Goal: Transaction & Acquisition: Download file/media

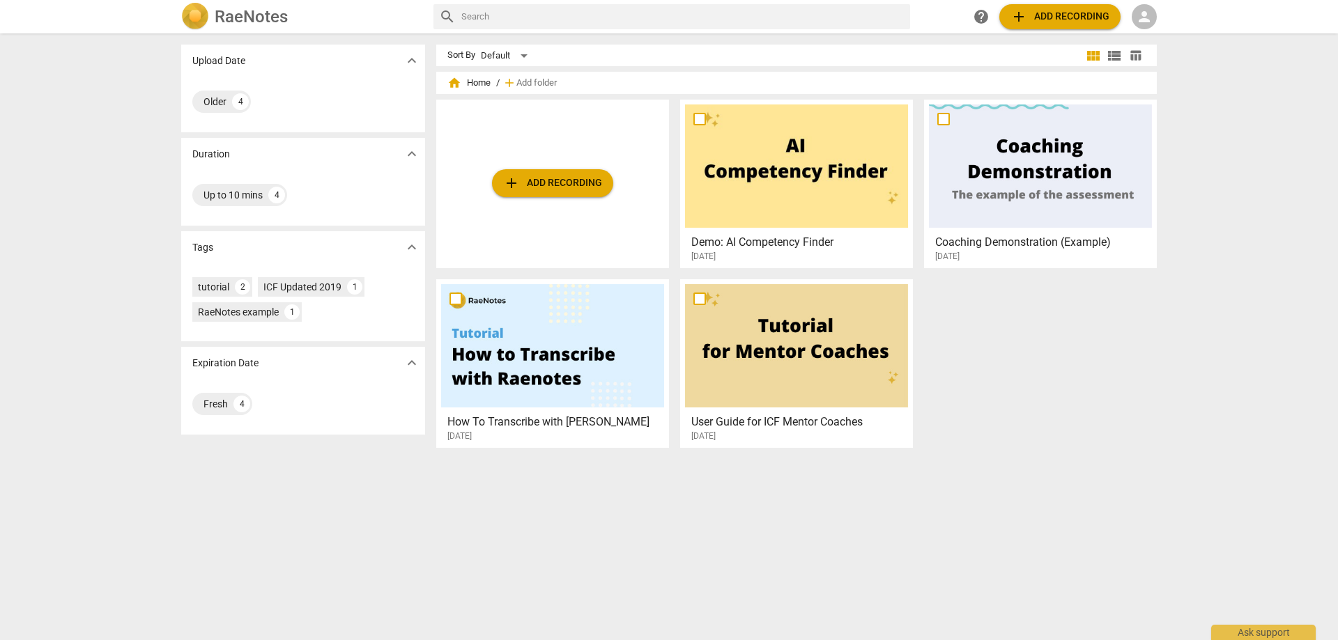
click at [578, 199] on div "add Add recording" at bounding box center [552, 184] width 233 height 169
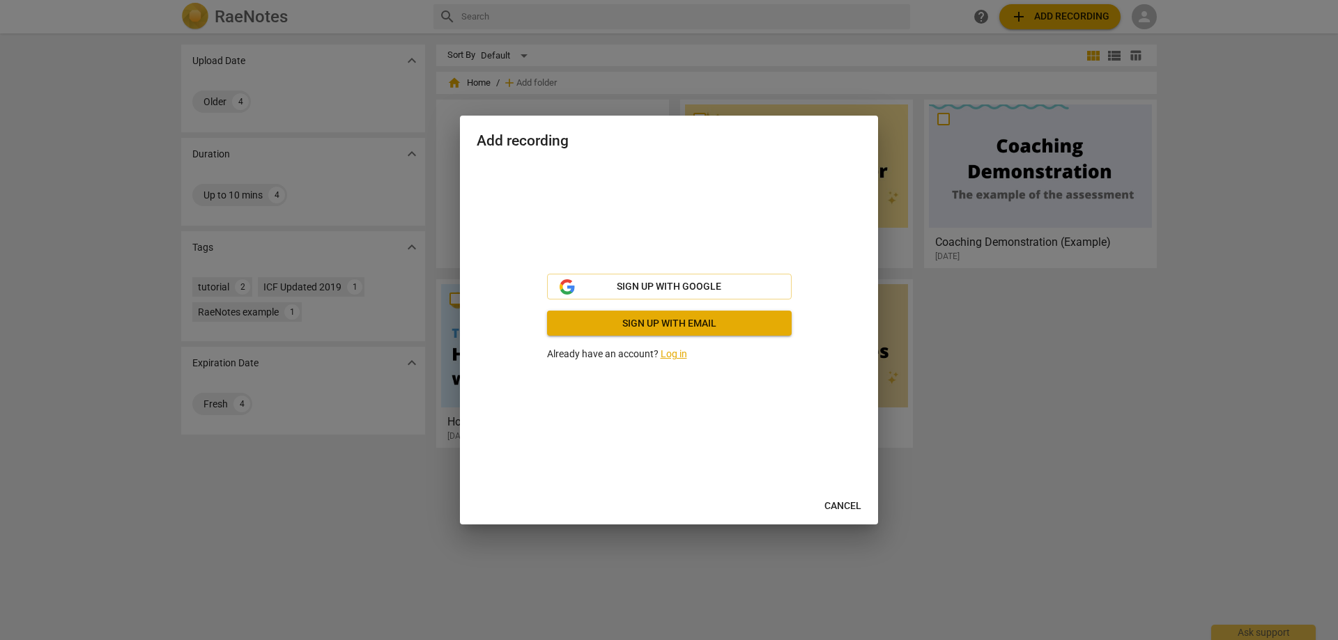
click at [851, 500] on span "Cancel" at bounding box center [842, 507] width 37 height 14
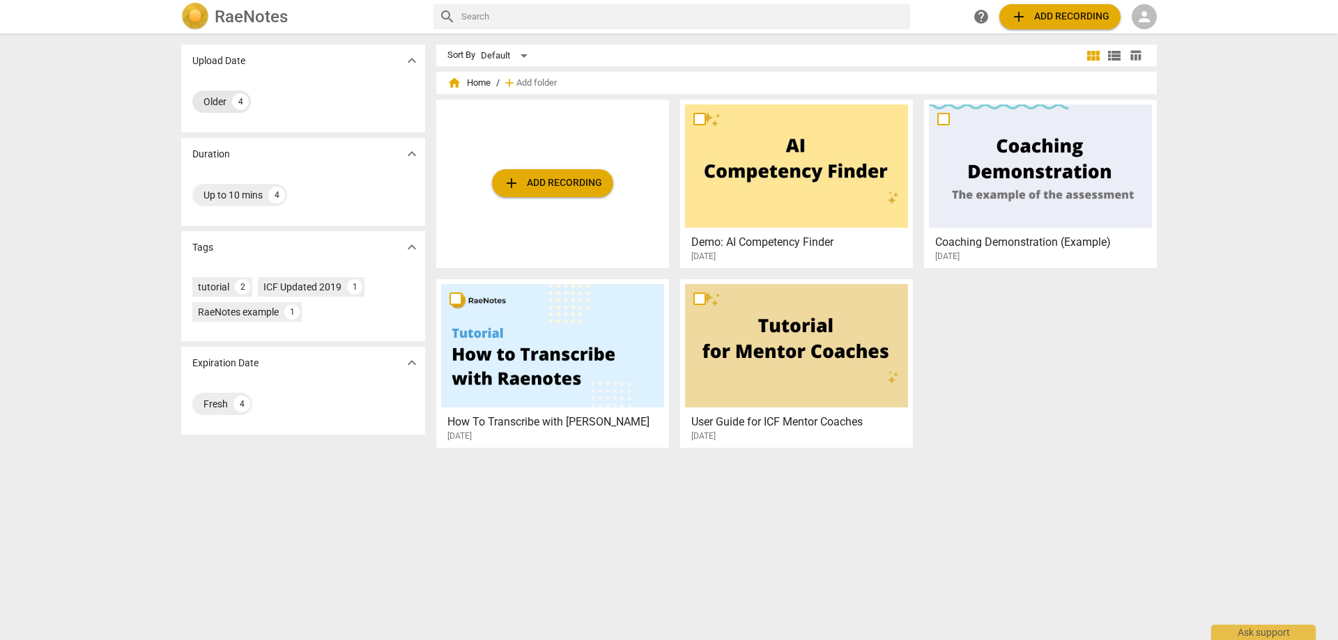
click at [224, 98] on div "Older" at bounding box center [214, 102] width 23 height 14
click at [476, 18] on input "text" at bounding box center [682, 17] width 443 height 22
click at [1113, 54] on span "view_list" at bounding box center [1114, 55] width 17 height 17
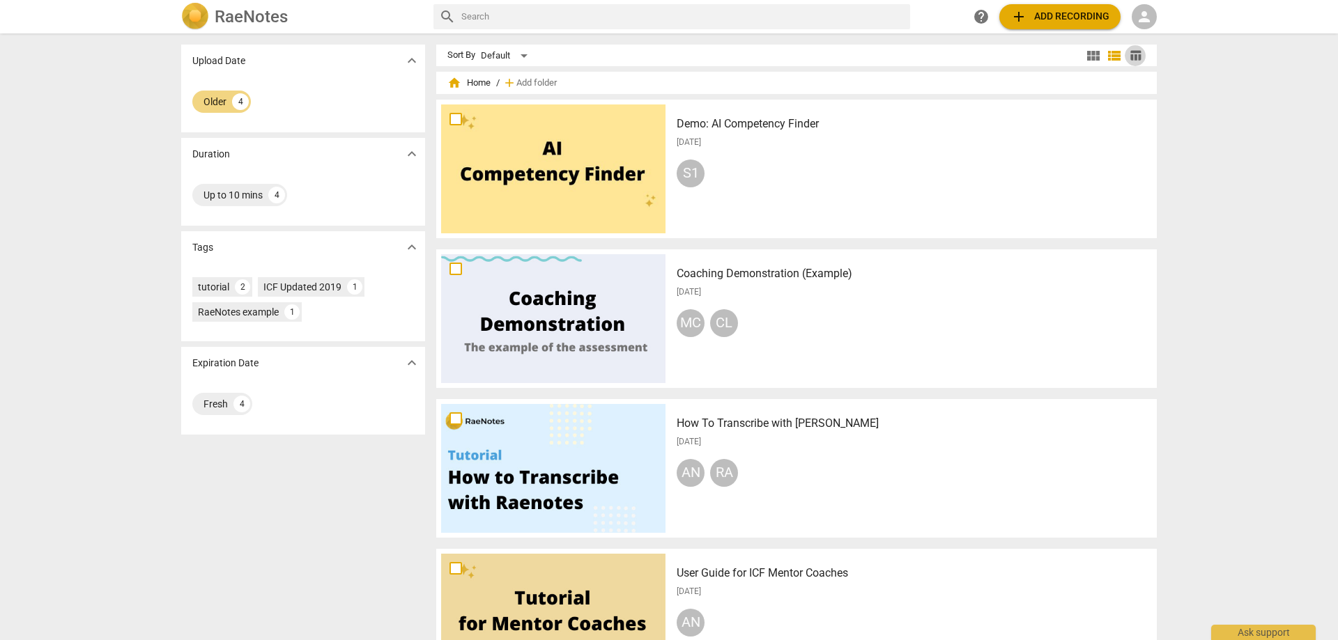
click at [1136, 56] on span "table_chart" at bounding box center [1135, 55] width 13 height 13
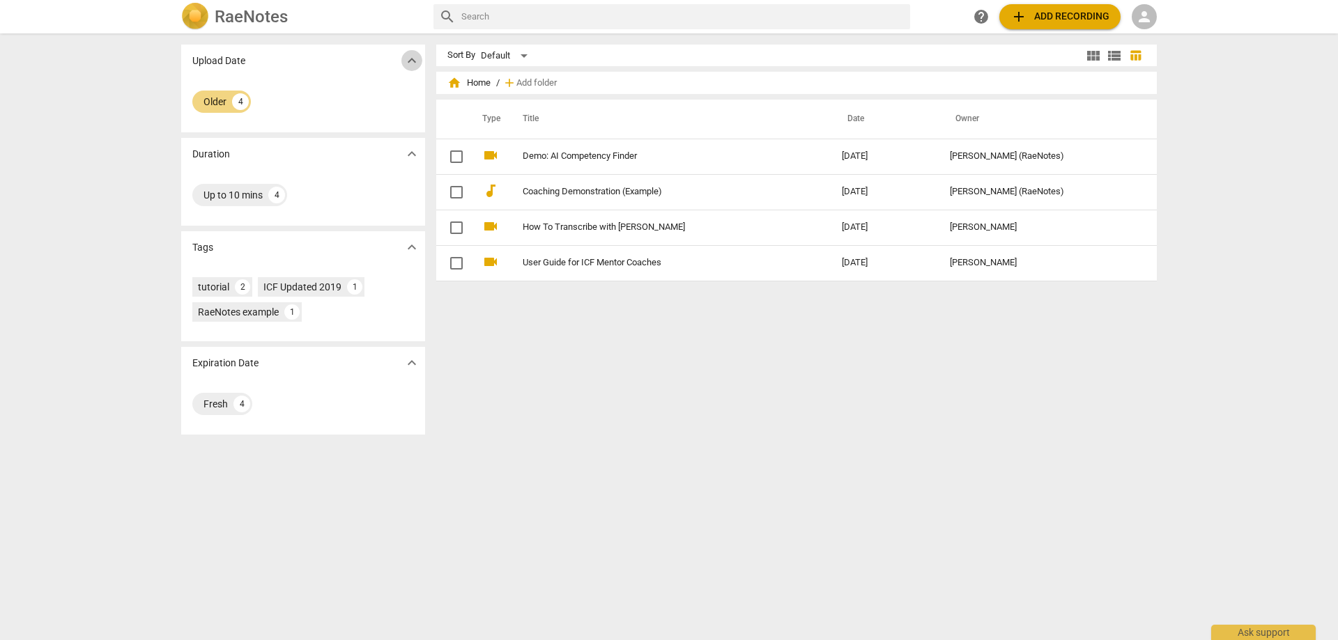
click at [406, 63] on span "expand_more" at bounding box center [411, 60] width 17 height 17
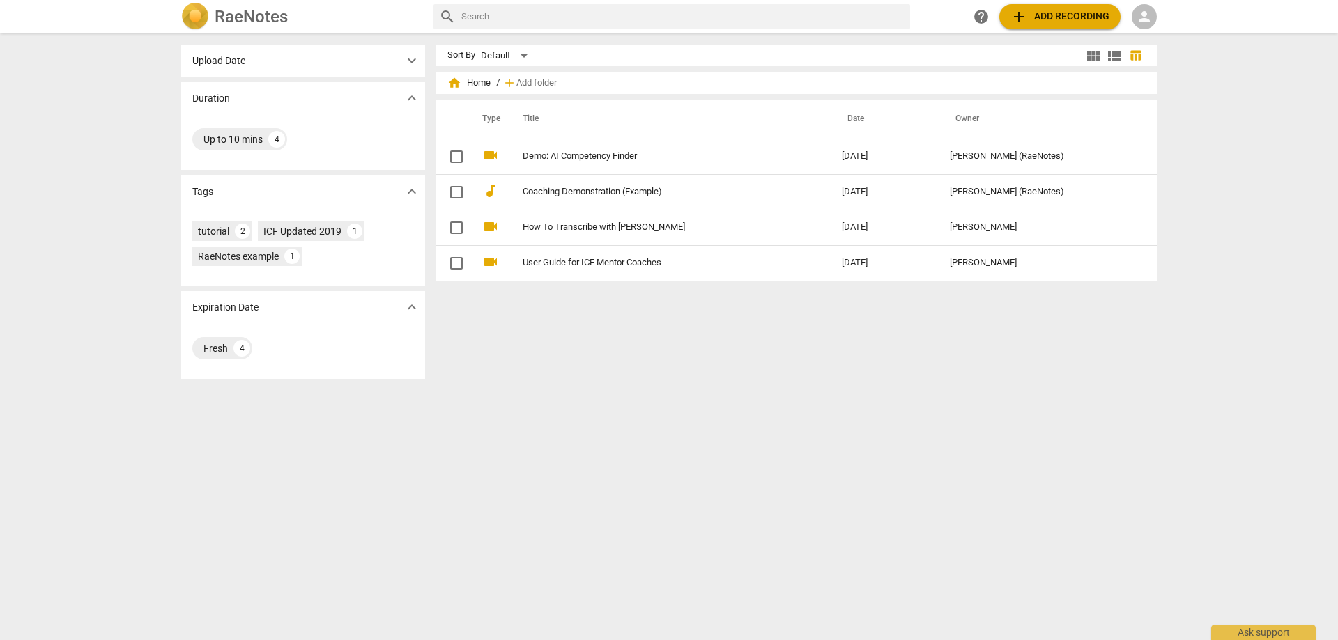
click at [491, 18] on input "text" at bounding box center [682, 17] width 443 height 22
click at [1106, 54] on span "view_list" at bounding box center [1114, 55] width 17 height 17
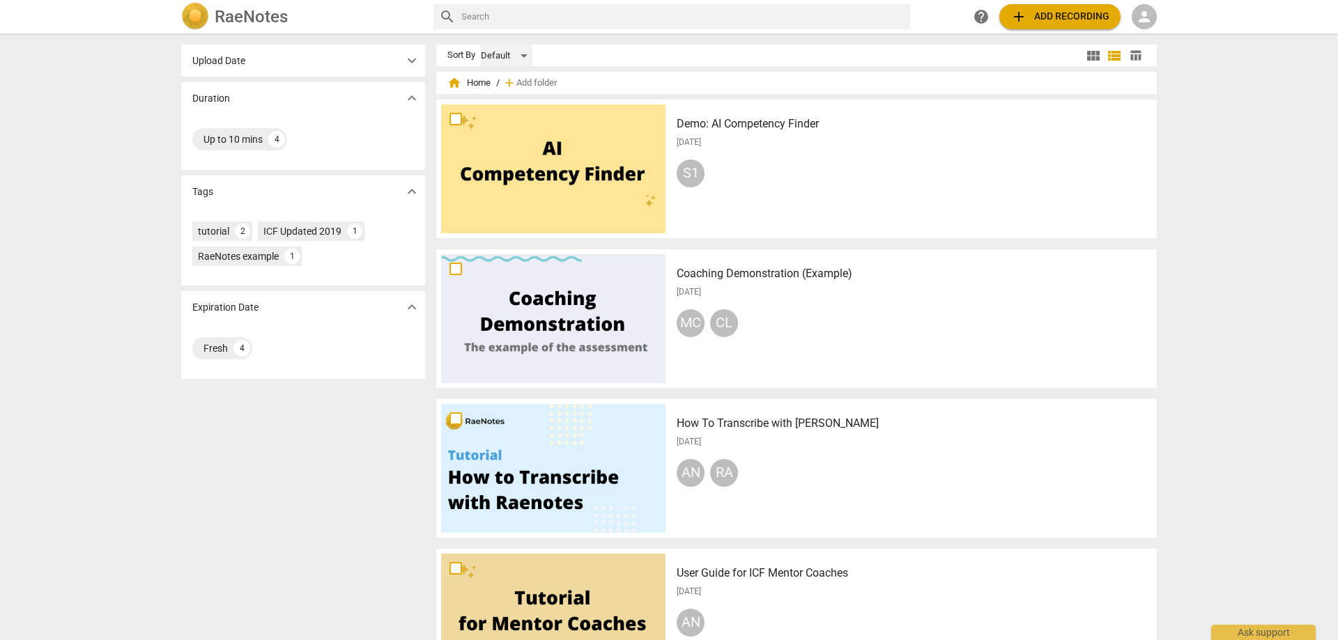
click at [523, 56] on div "Default" at bounding box center [507, 56] width 52 height 22
click at [523, 56] on li "Default" at bounding box center [512, 56] width 66 height 26
drag, startPoint x: 529, startPoint y: 60, endPoint x: 522, endPoint y: 54, distance: 8.9
click at [522, 54] on div "Default" at bounding box center [507, 56] width 52 height 22
click at [517, 105] on li "Recent" at bounding box center [512, 108] width 66 height 26
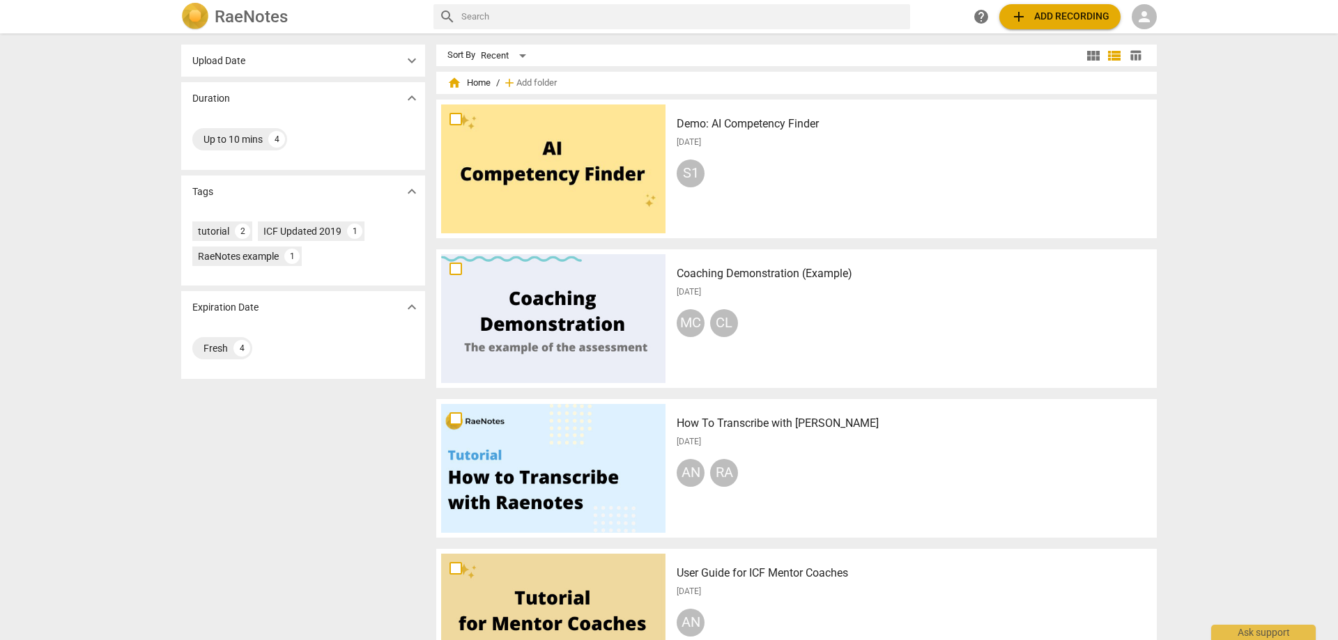
click at [478, 16] on input "text" at bounding box center [682, 17] width 443 height 22
click at [986, 11] on span "help" at bounding box center [981, 16] width 17 height 17
click at [1149, 20] on span "person" at bounding box center [1144, 16] width 17 height 17
click at [1159, 42] on li "Login" at bounding box center [1157, 33] width 50 height 33
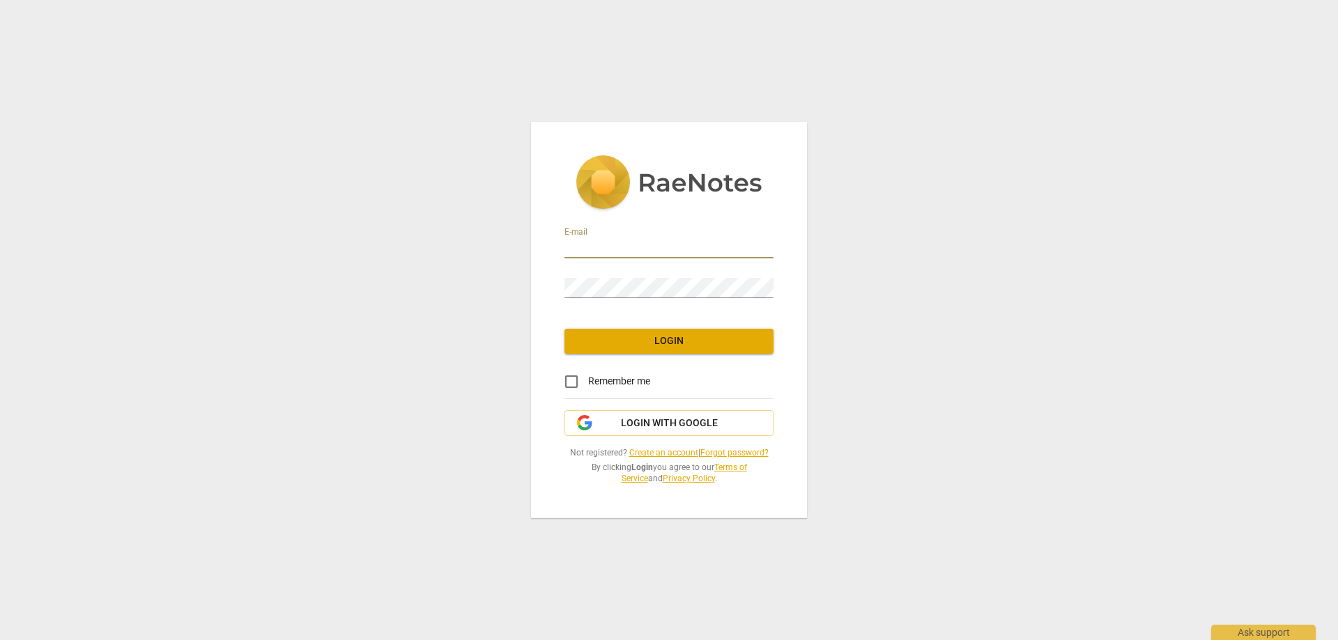
click at [597, 237] on div "E-mail" at bounding box center [668, 242] width 209 height 31
type input "[EMAIL_ADDRESS][DOMAIN_NAME]"
click at [675, 341] on span "Login" at bounding box center [669, 341] width 187 height 14
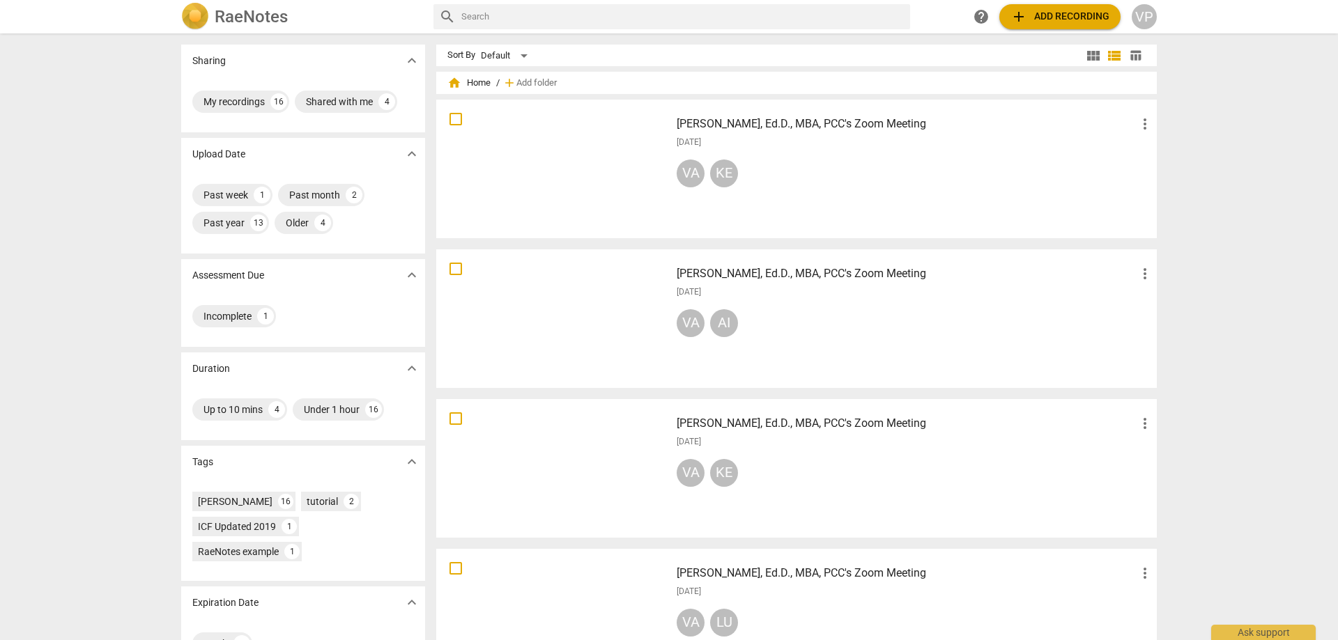
click at [776, 167] on div "VA KE" at bounding box center [915, 176] width 477 height 33
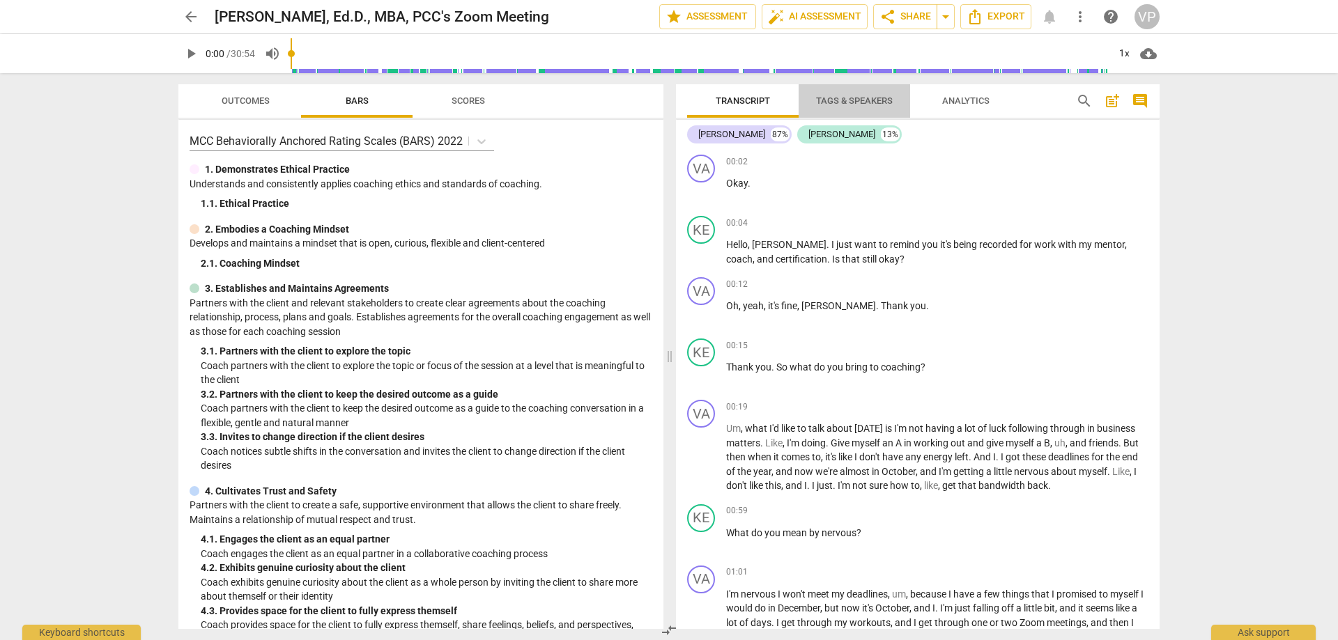
click at [855, 104] on span "Tags & Speakers" at bounding box center [854, 100] width 77 height 10
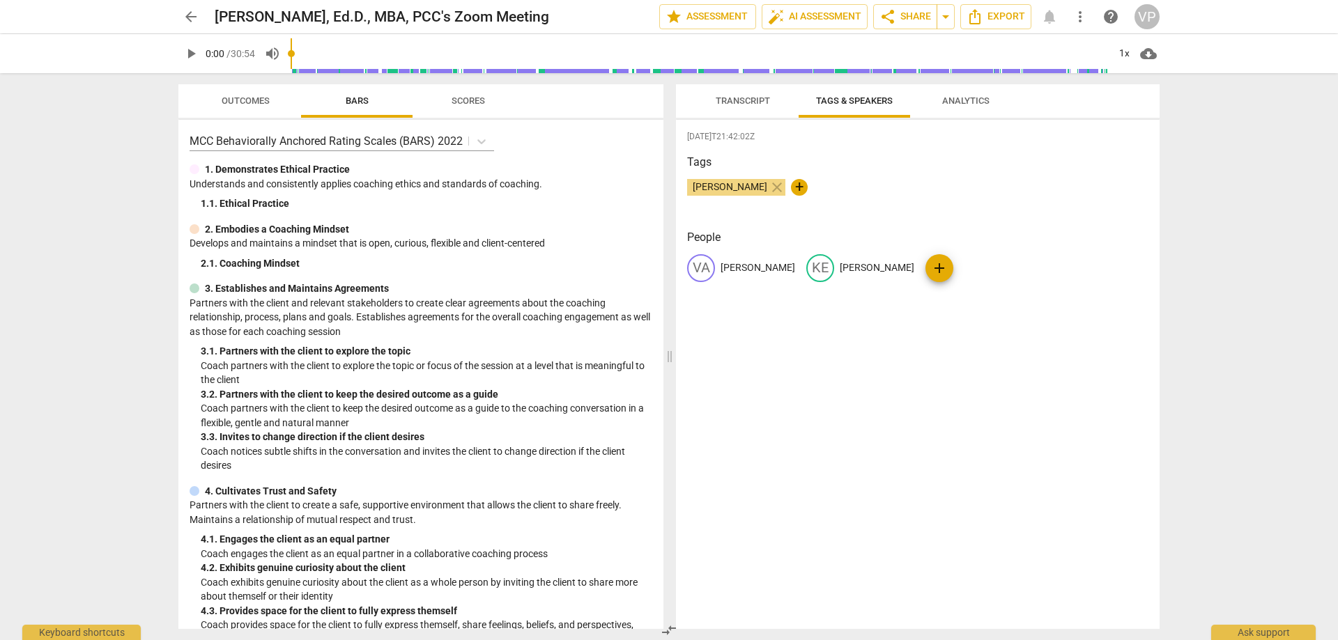
click at [729, 263] on p "[PERSON_NAME]" at bounding box center [757, 268] width 75 height 15
type input "[PERSON_NAME]"
click at [909, 266] on p "[PERSON_NAME]" at bounding box center [935, 268] width 75 height 15
type input "[PERSON_NAME]"
click at [745, 95] on span "Transcript" at bounding box center [743, 100] width 54 height 10
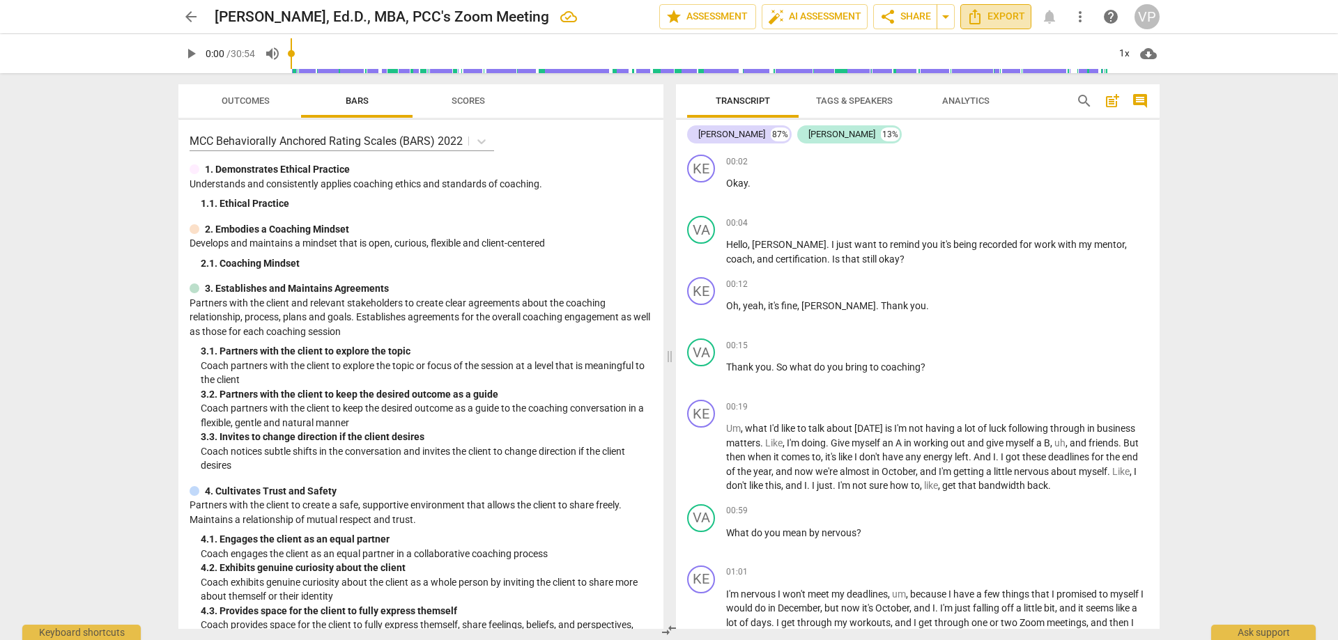
click at [992, 15] on span "Export" at bounding box center [995, 16] width 59 height 17
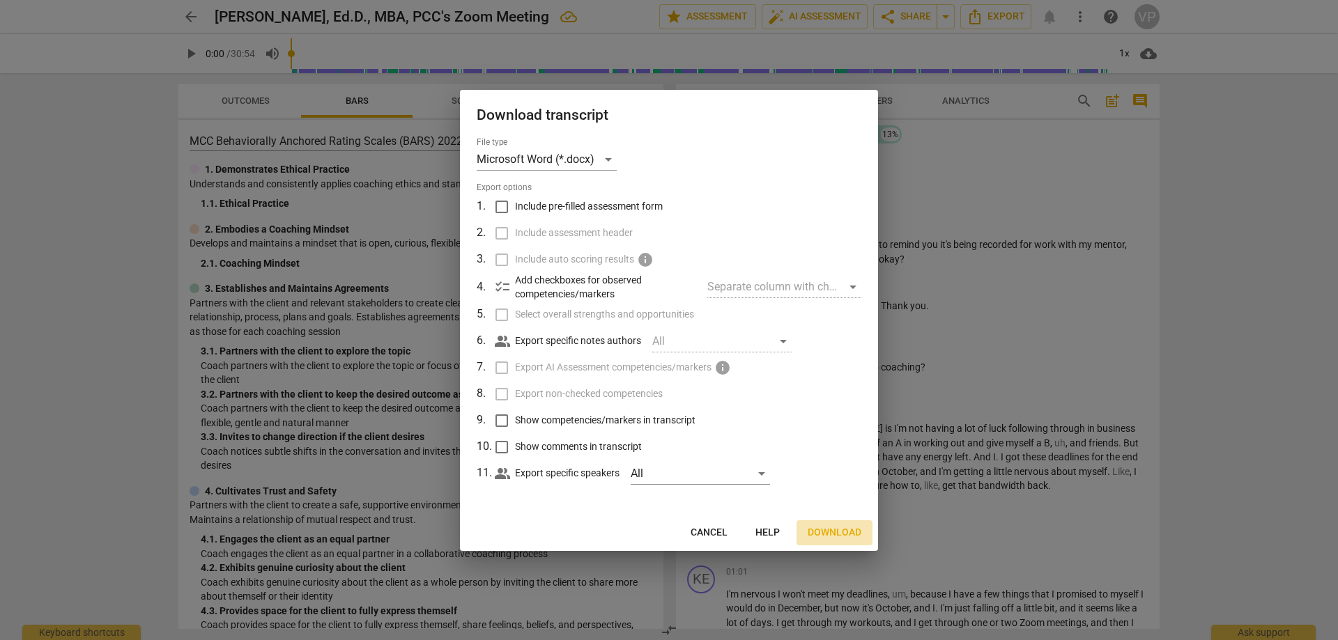
click at [826, 532] on span "Download" at bounding box center [835, 533] width 54 height 14
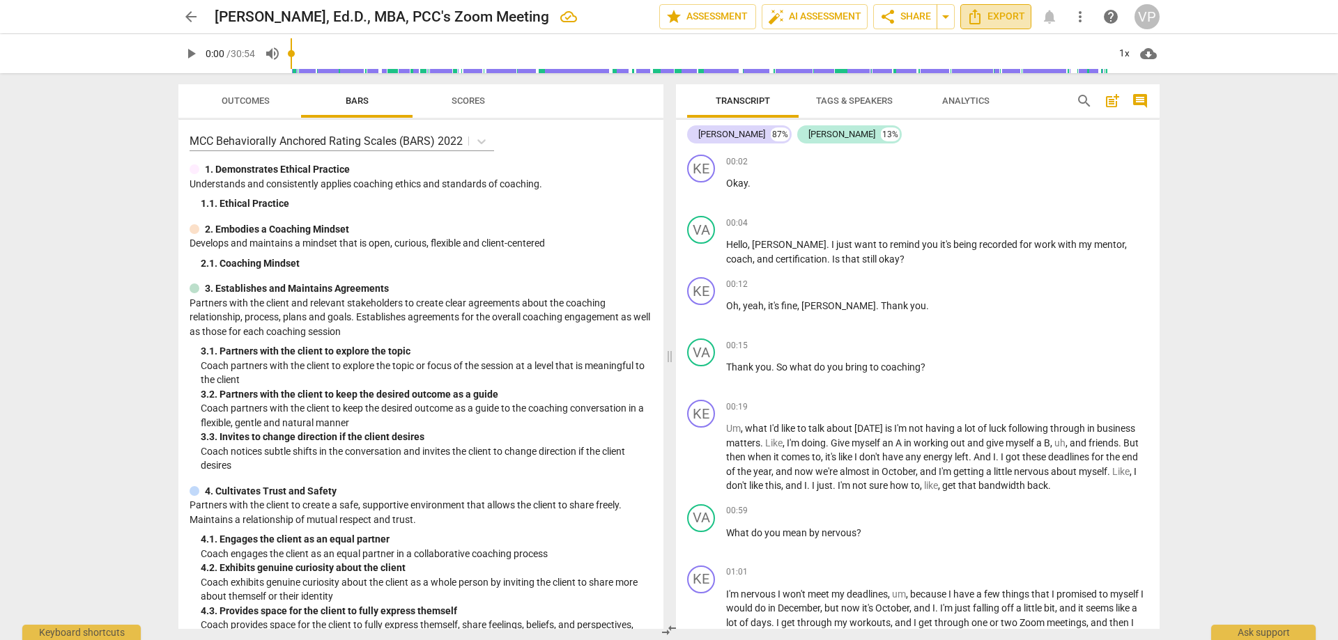
click at [996, 16] on span "Export" at bounding box center [995, 16] width 59 height 17
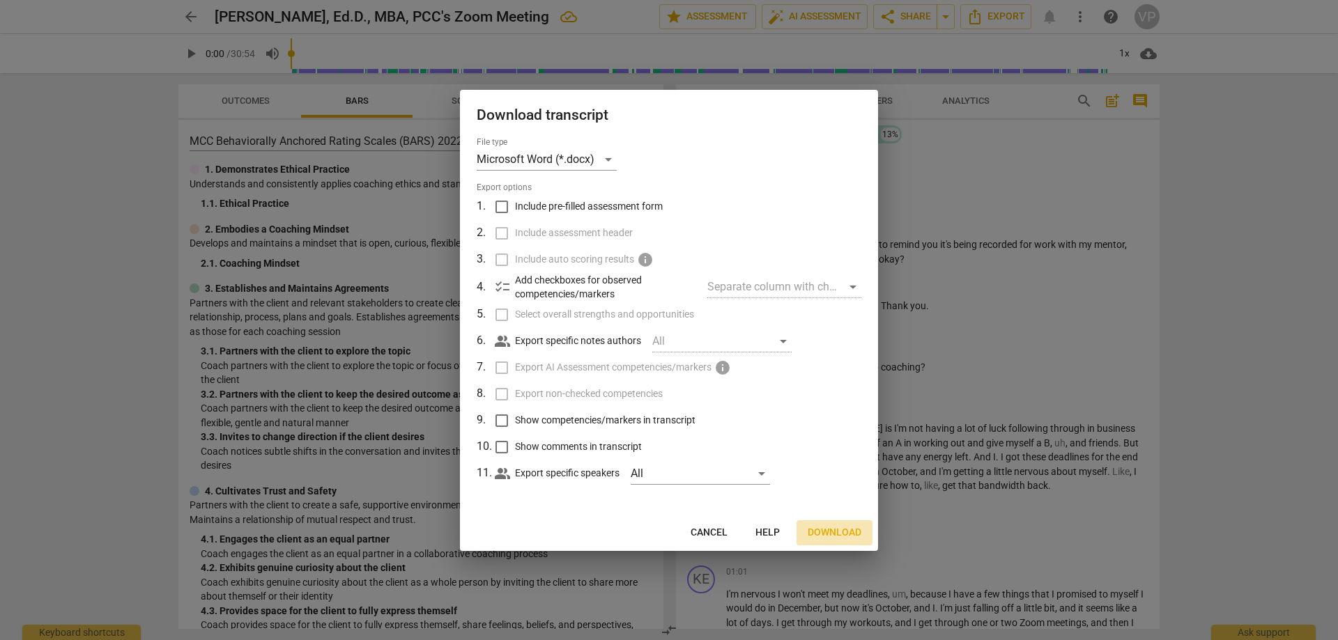
click at [833, 534] on span "Download" at bounding box center [835, 533] width 54 height 14
